Goal: Task Accomplishment & Management: Manage account settings

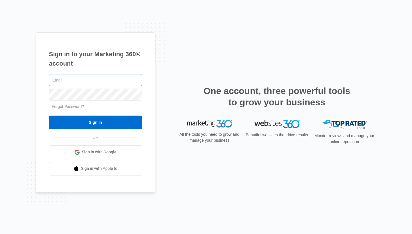
click at [117, 78] on input "text" at bounding box center [95, 80] width 93 height 12
click at [81, 105] on link "Forgot Password?" at bounding box center [68, 106] width 32 height 5
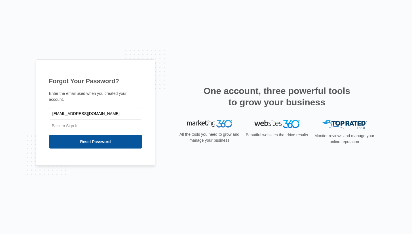
type input "[EMAIL_ADDRESS][DOMAIN_NAME]"
click at [83, 143] on input "Reset Password" at bounding box center [95, 142] width 93 height 14
